Goal: Transaction & Acquisition: Purchase product/service

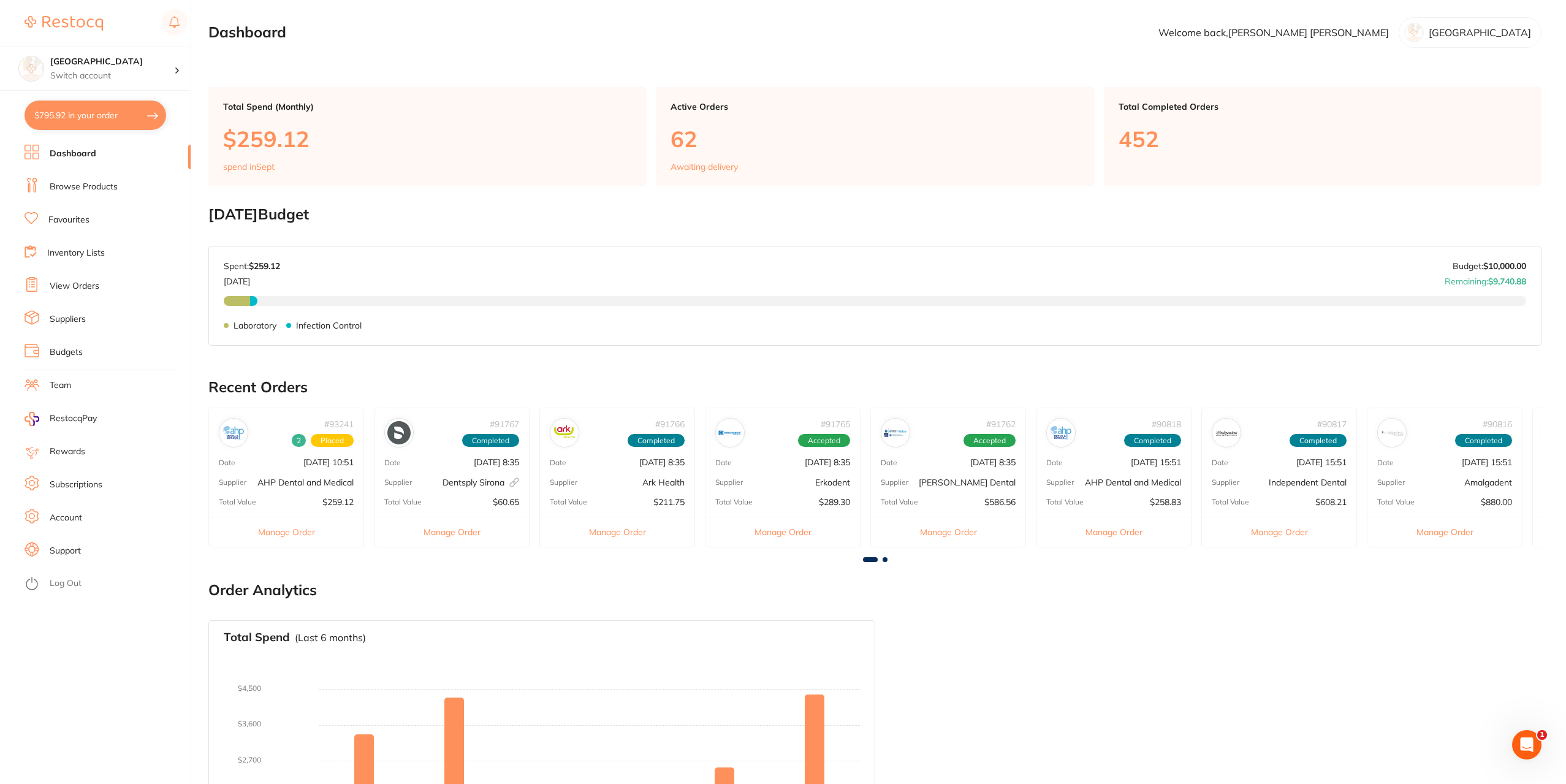
click at [85, 113] on button "$795.92 in your order" at bounding box center [95, 115] width 142 height 30
checkbox input "true"
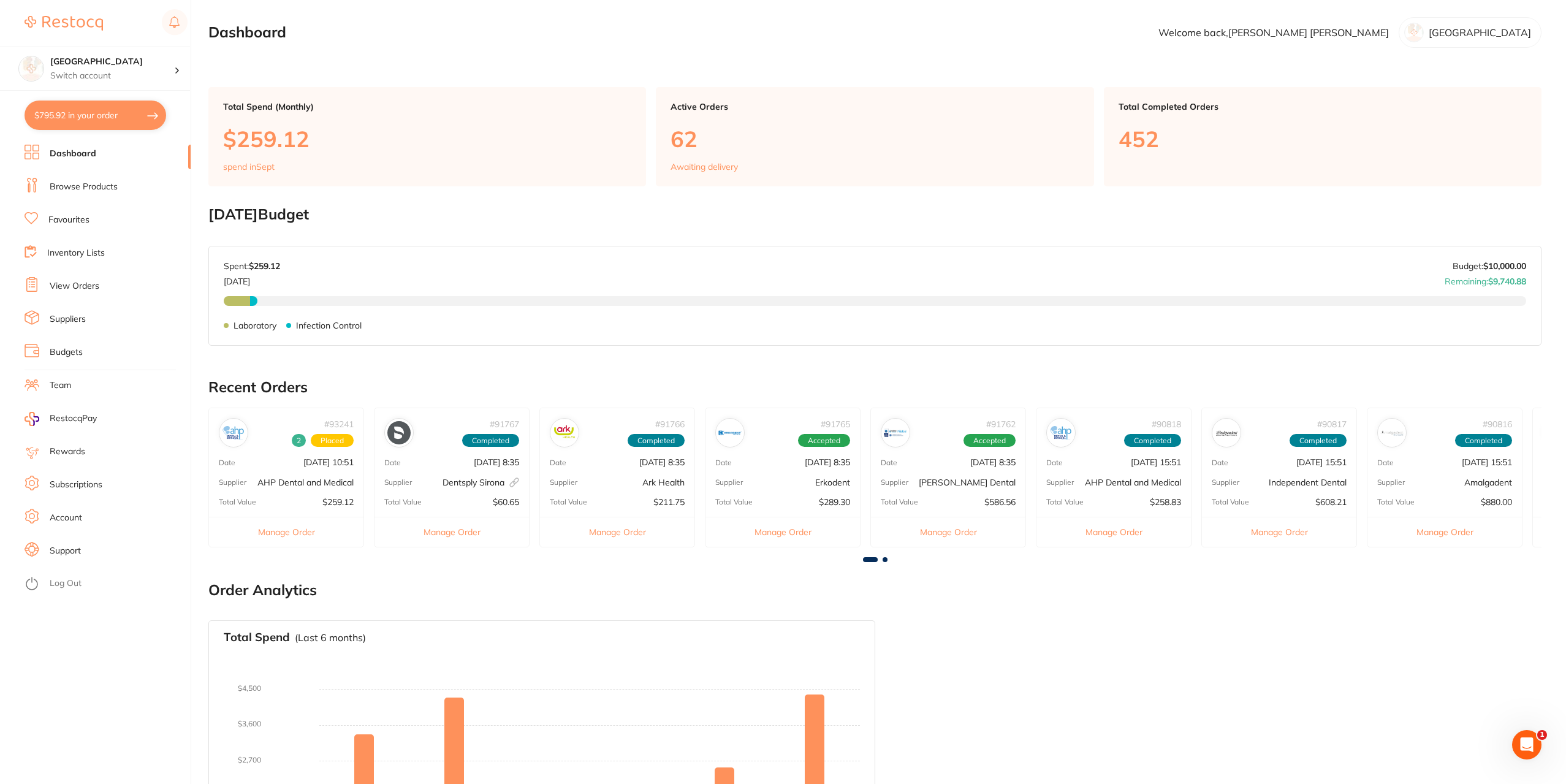
checkbox input "true"
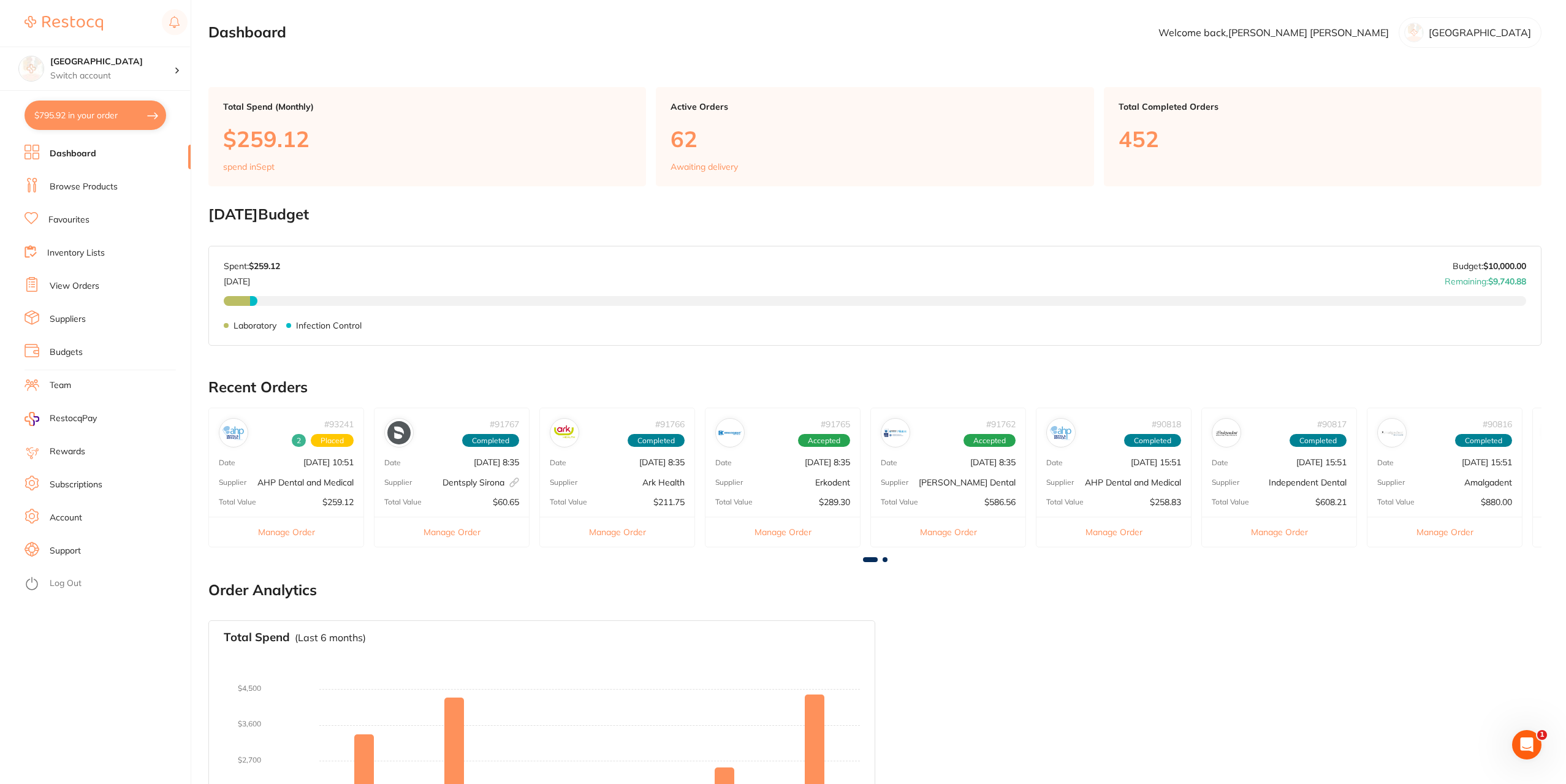
checkbox input "true"
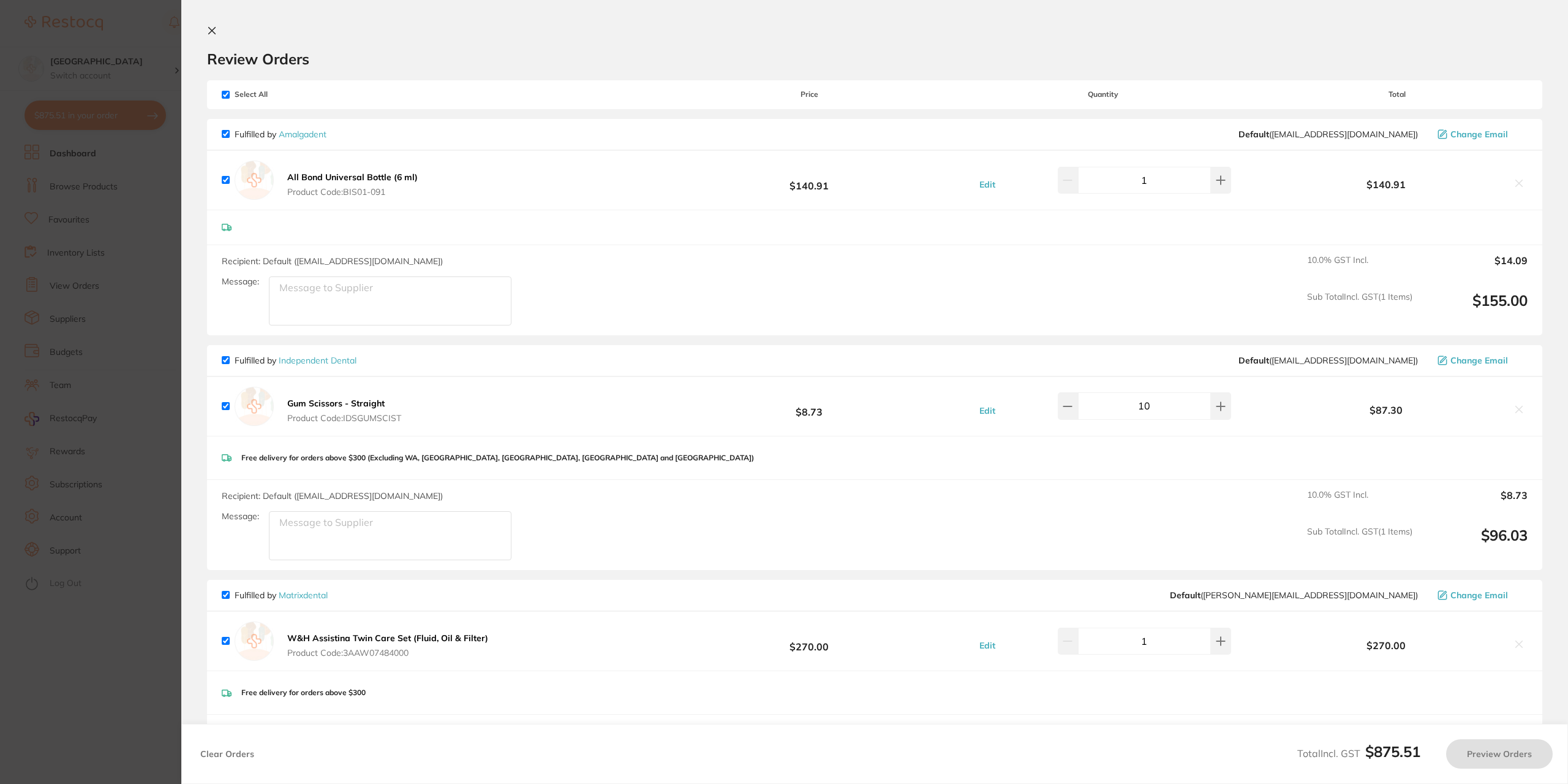
checkbox input "true"
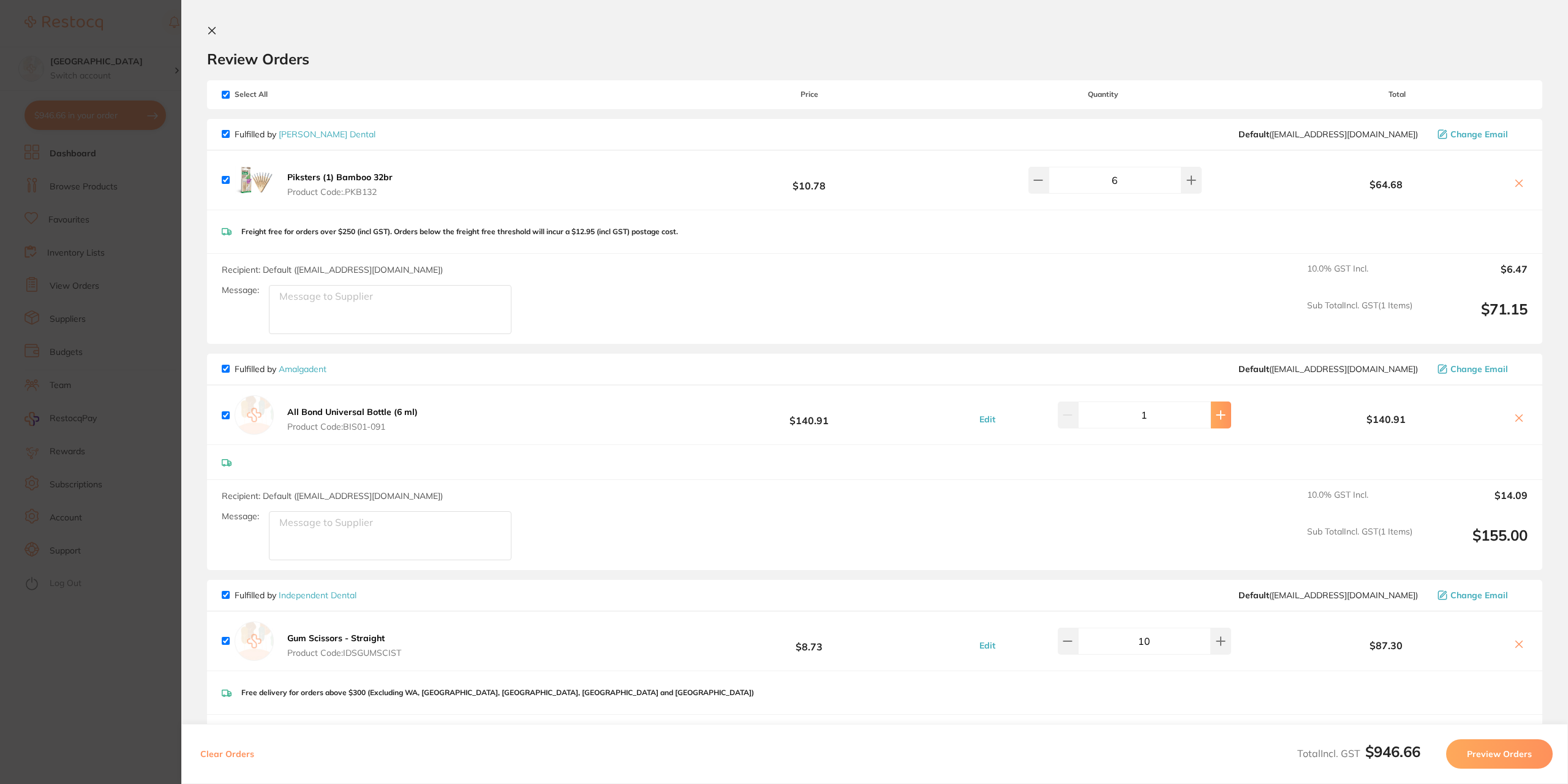
click at [1216, 414] on icon at bounding box center [1221, 415] width 10 height 10
type input "2"
click at [216, 31] on icon at bounding box center [212, 30] width 10 height 10
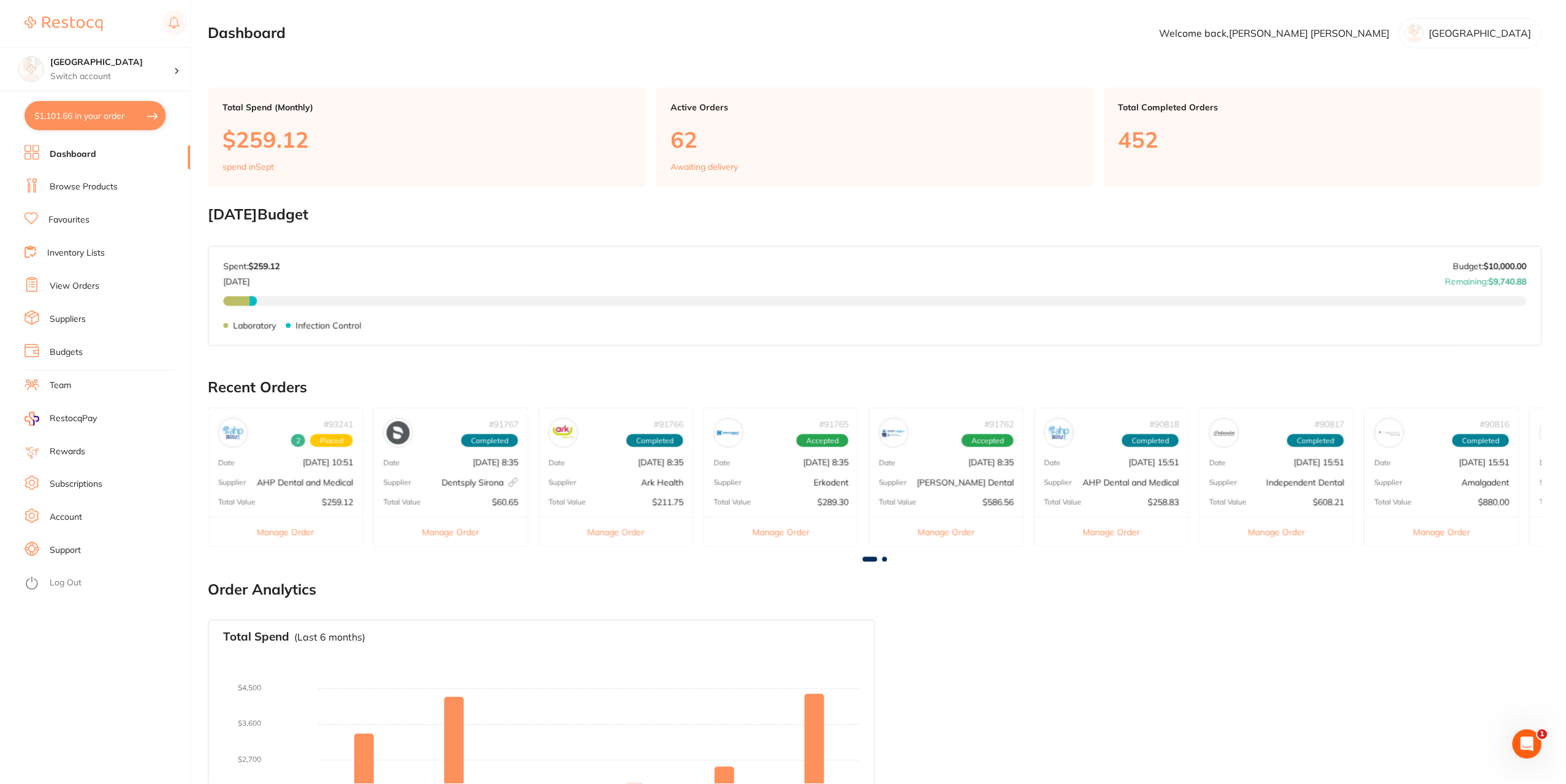
scroll to position [1, 0]
click at [73, 187] on link "Browse Products" at bounding box center [83, 187] width 68 height 12
